Goal: Navigation & Orientation: Understand site structure

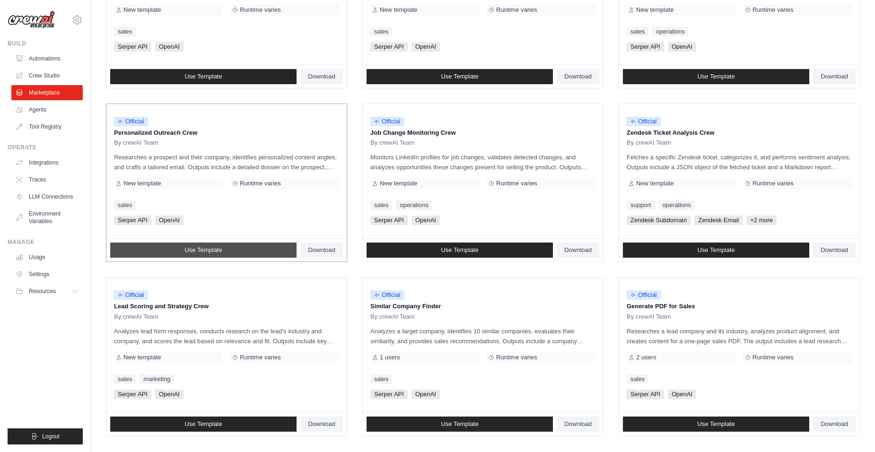
scroll to position [424, 0]
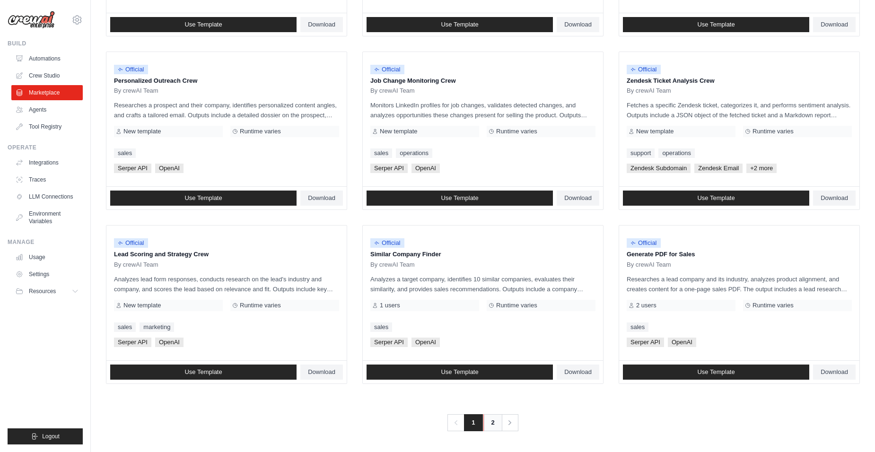
click at [493, 423] on link "2" at bounding box center [492, 422] width 19 height 17
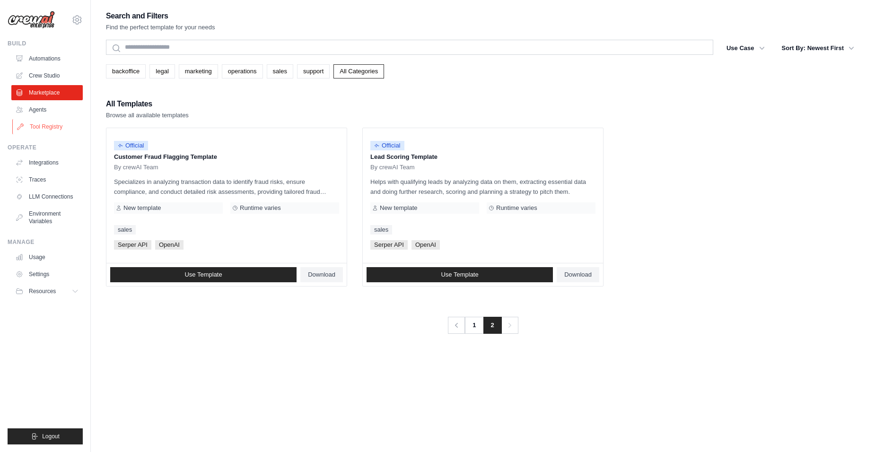
click at [46, 121] on link "Tool Registry" at bounding box center [47, 126] width 71 height 15
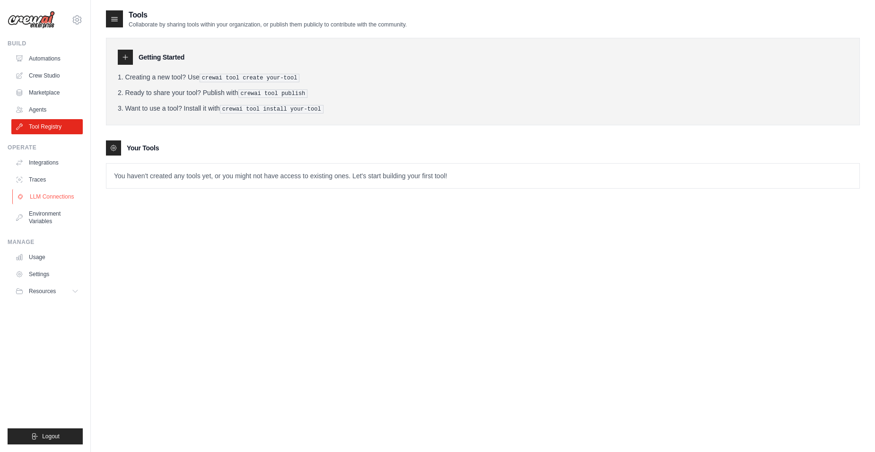
click at [57, 197] on link "LLM Connections" at bounding box center [47, 196] width 71 height 15
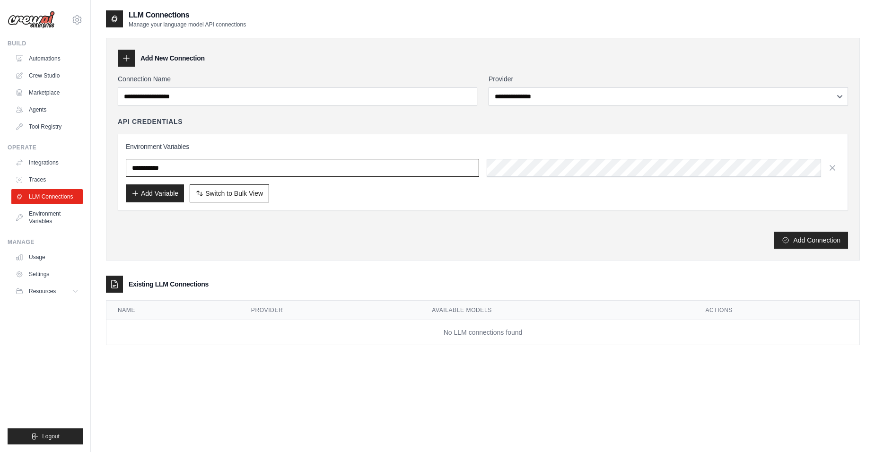
click at [231, 165] on input "text" at bounding box center [302, 168] width 353 height 18
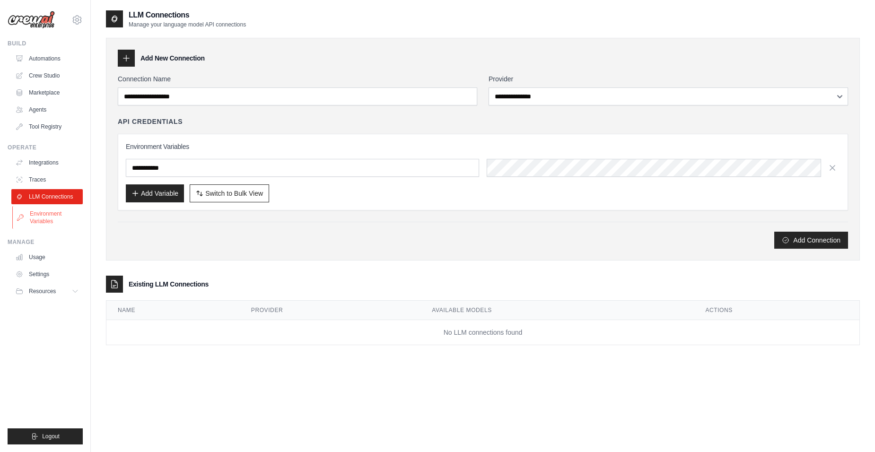
click at [52, 212] on link "Environment Variables" at bounding box center [47, 217] width 71 height 23
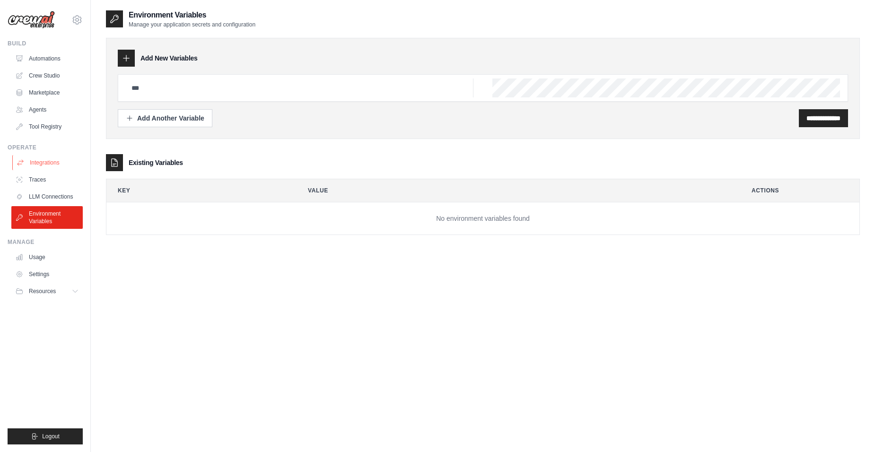
click at [60, 161] on link "Integrations" at bounding box center [47, 162] width 71 height 15
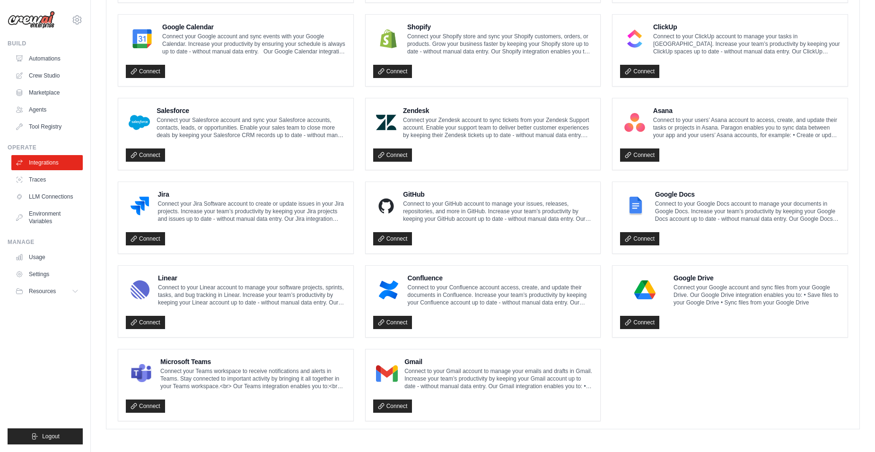
scroll to position [438, 0]
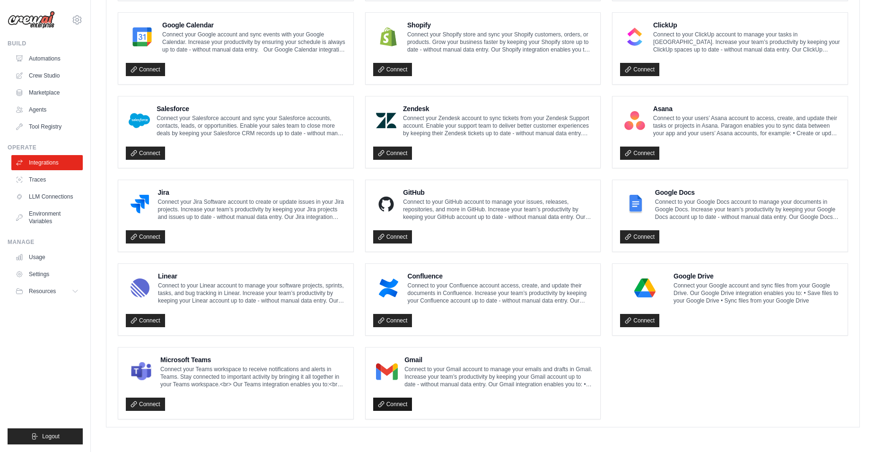
click at [392, 405] on link "Connect" at bounding box center [392, 404] width 39 height 13
click at [48, 179] on link "Traces" at bounding box center [47, 179] width 71 height 15
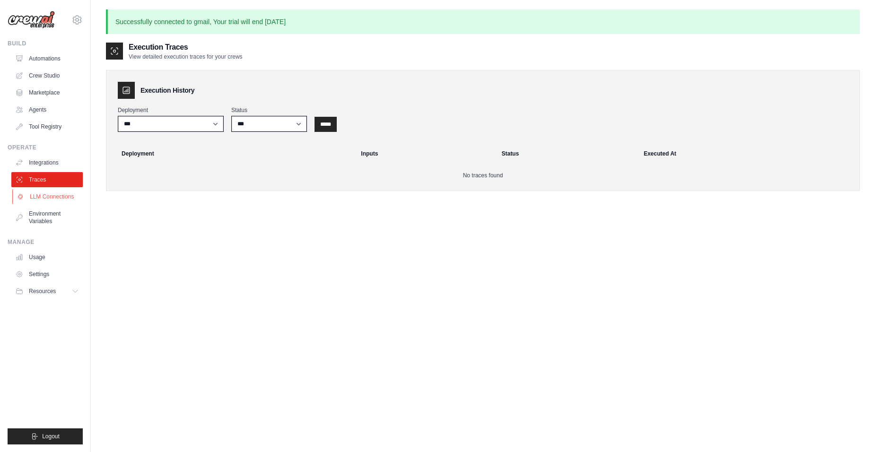
click at [47, 194] on link "LLM Connections" at bounding box center [47, 196] width 71 height 15
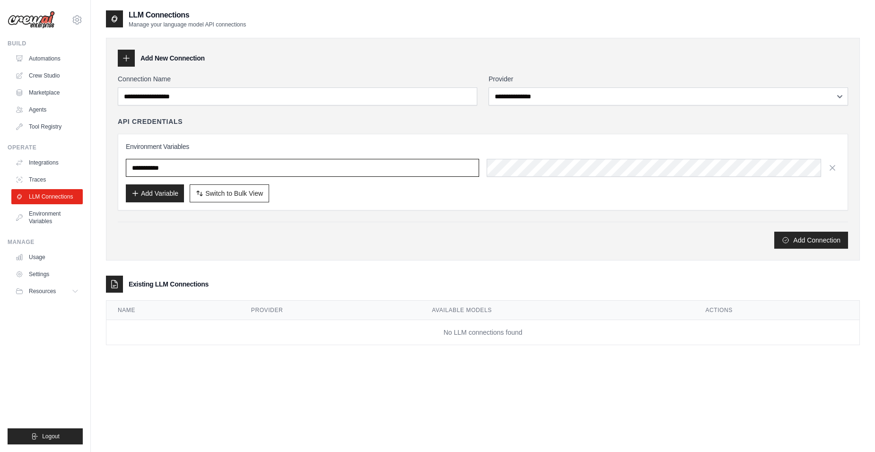
click at [180, 169] on input "text" at bounding box center [302, 168] width 353 height 18
